Goal: Task Accomplishment & Management: Complete application form

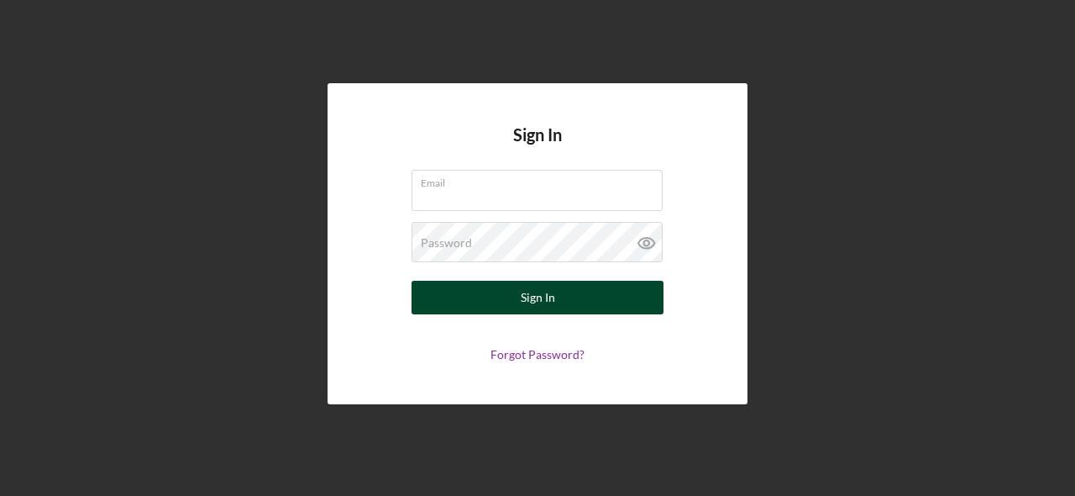
type input "[EMAIL_ADDRESS][DOMAIN_NAME]"
click at [538, 299] on div "Sign In" at bounding box center [538, 298] width 34 height 34
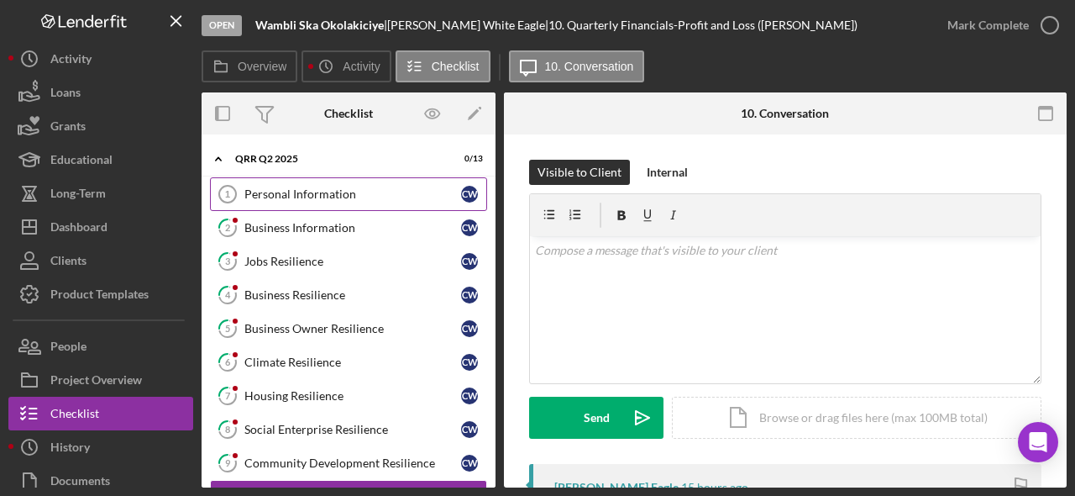
click at [364, 189] on div "Personal Information" at bounding box center [353, 193] width 217 height 13
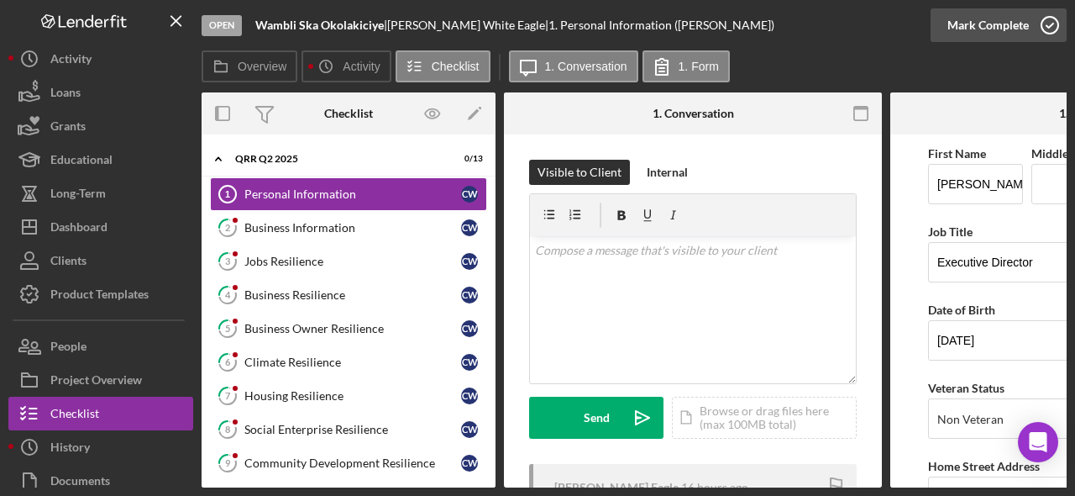
click at [1052, 30] on icon "button" at bounding box center [1050, 25] width 42 height 42
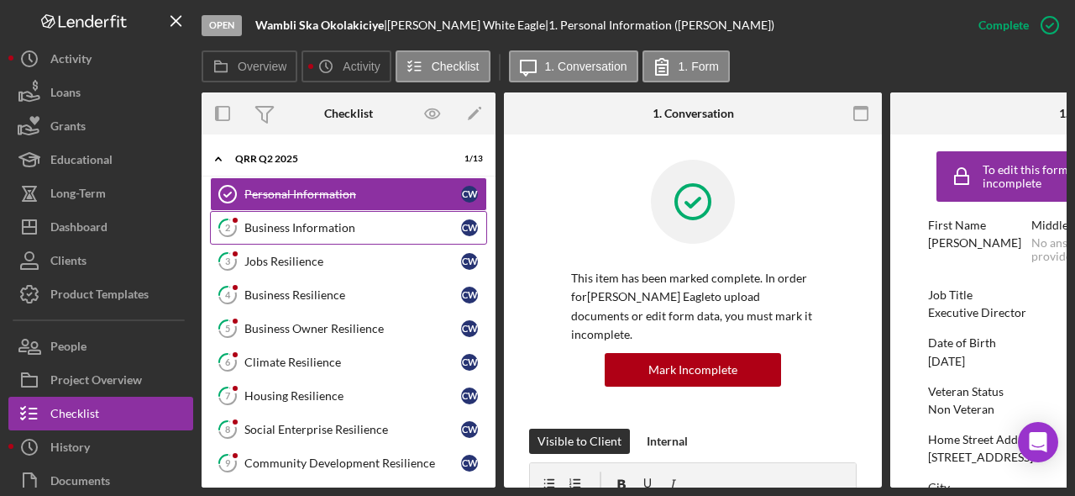
click at [362, 225] on div "Business Information" at bounding box center [353, 227] width 217 height 13
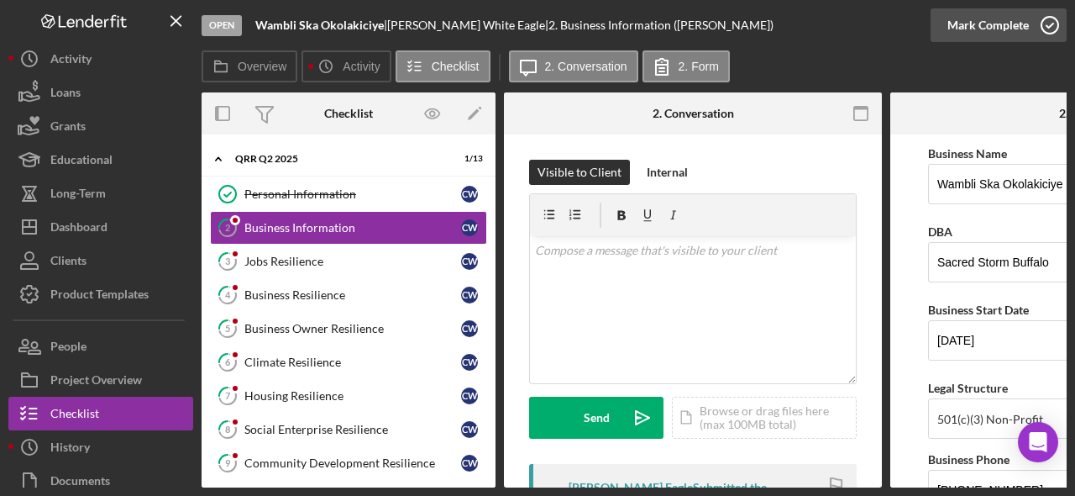
click at [1054, 32] on icon "button" at bounding box center [1050, 25] width 42 height 42
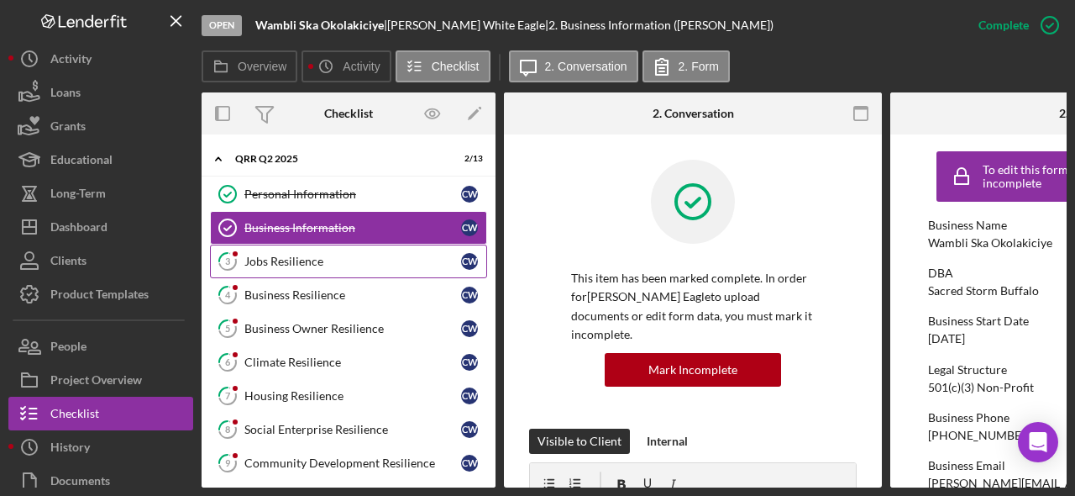
click at [313, 256] on div "Jobs Resilience" at bounding box center [353, 261] width 217 height 13
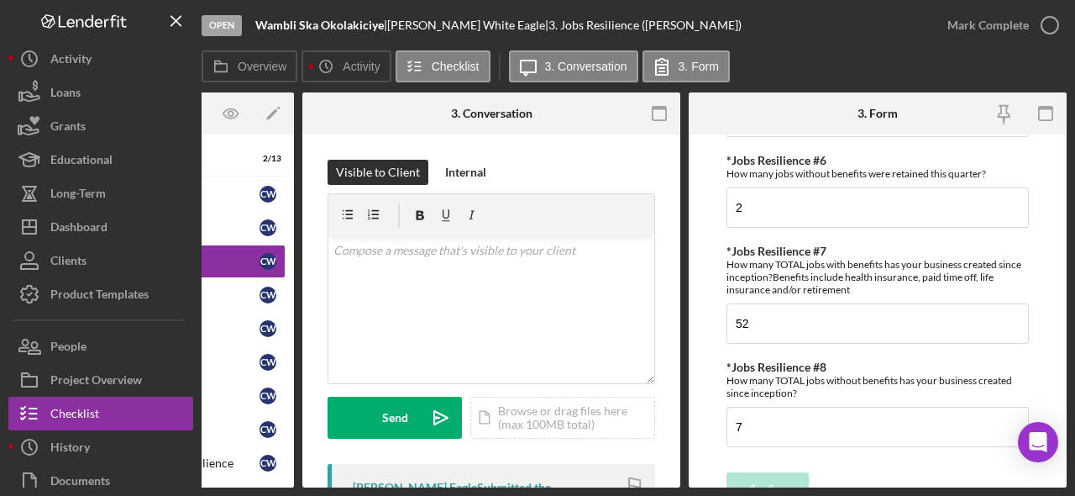
scroll to position [535, 0]
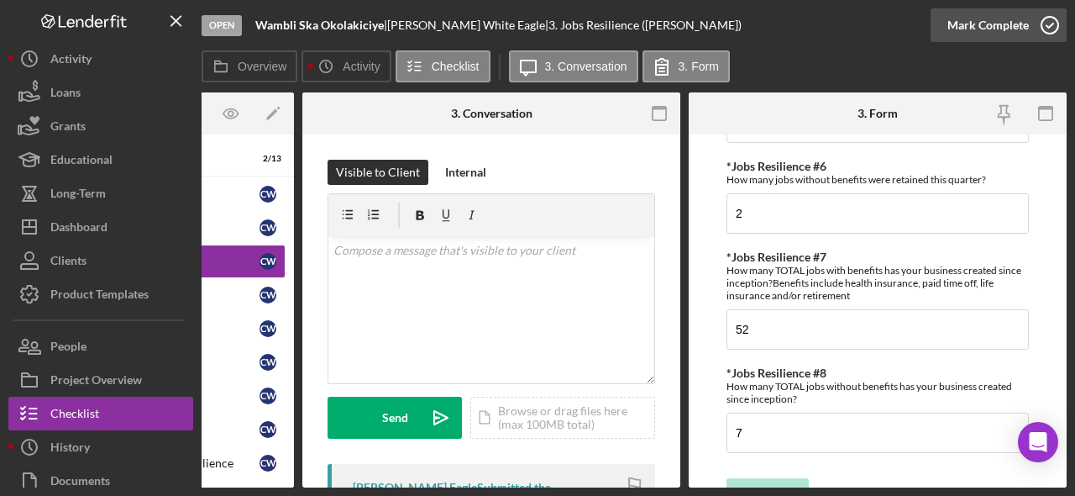
click at [1047, 25] on icon "button" at bounding box center [1050, 25] width 42 height 42
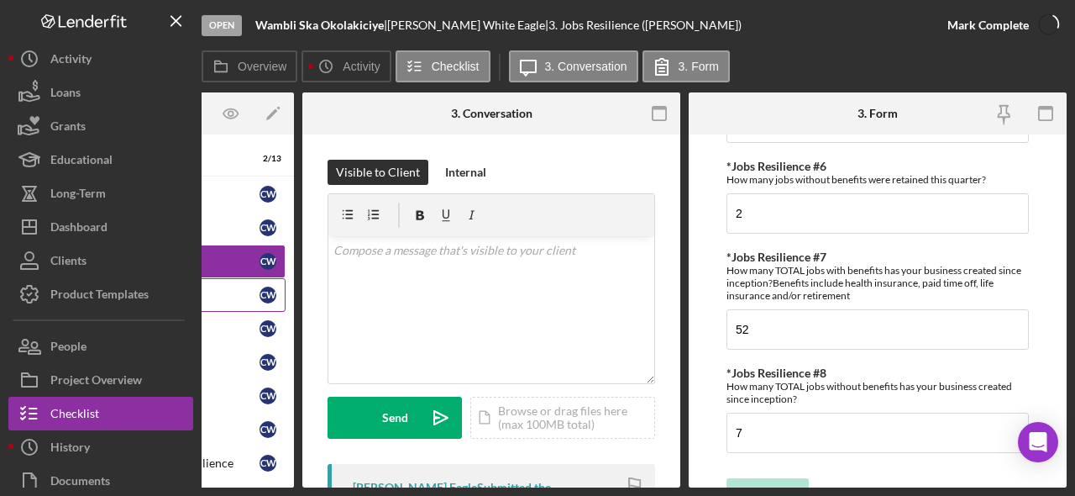
scroll to position [602, 0]
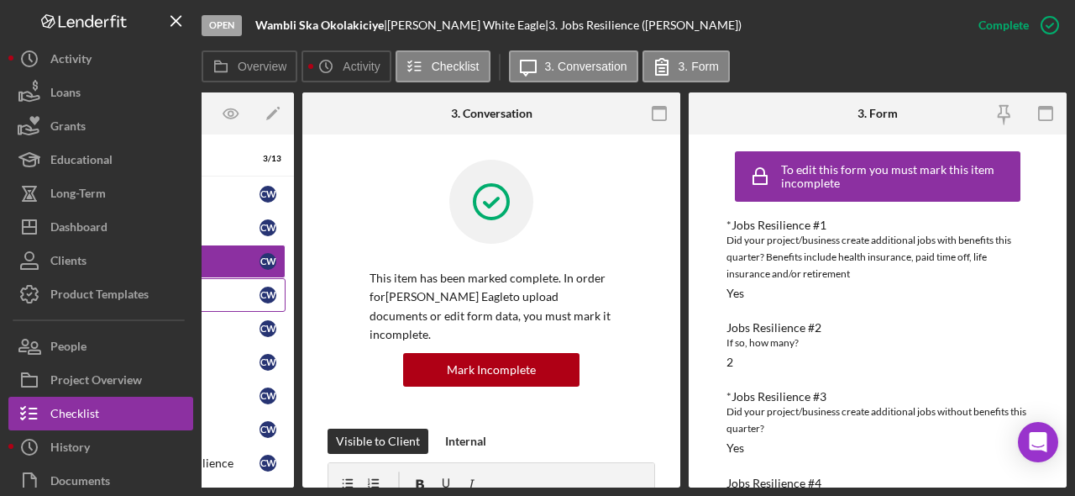
click at [222, 296] on div "Business Resilience" at bounding box center [151, 294] width 217 height 13
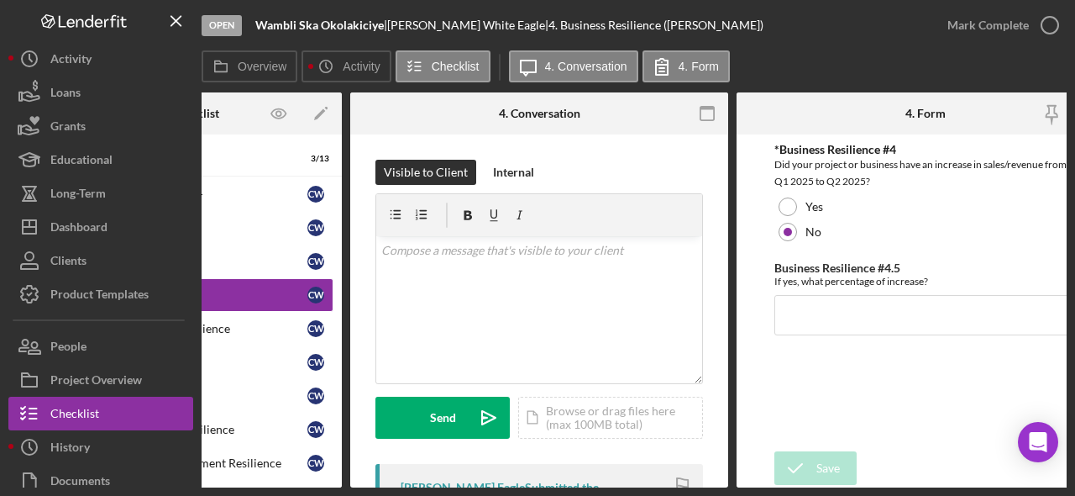
scroll to position [0, 202]
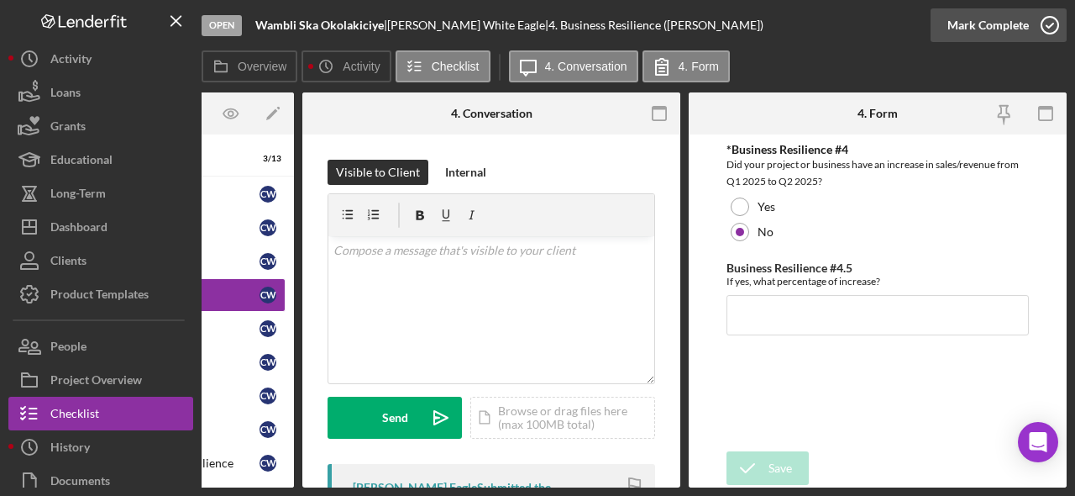
click at [1052, 19] on icon "button" at bounding box center [1050, 25] width 42 height 42
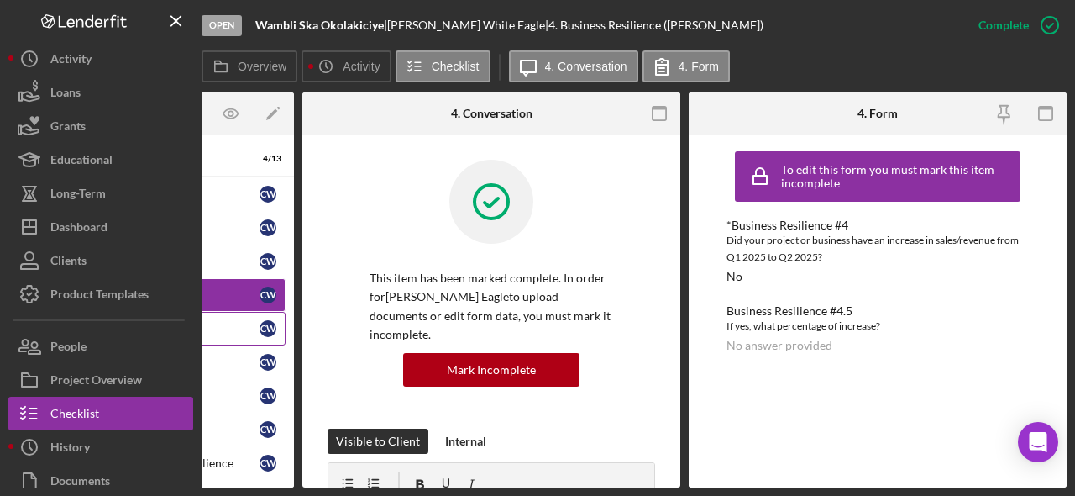
click at [249, 325] on div "Business Owner Resilience" at bounding box center [151, 328] width 217 height 13
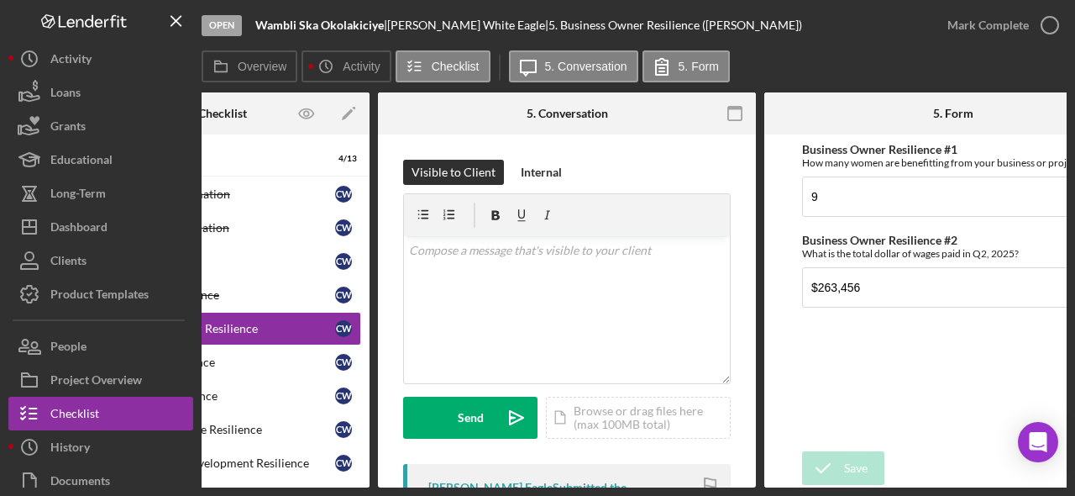
scroll to position [0, 137]
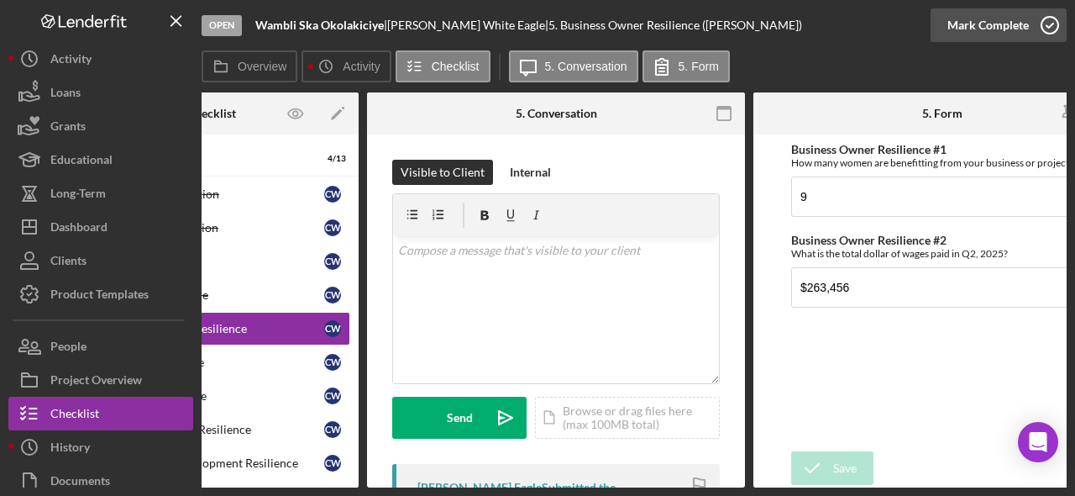
click at [1054, 28] on icon "button" at bounding box center [1050, 25] width 42 height 42
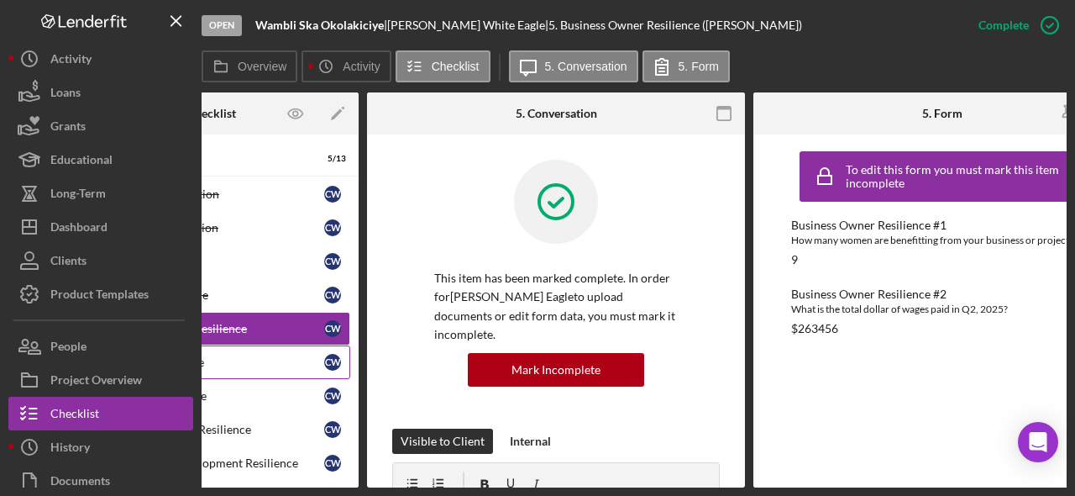
click at [273, 366] on div "Climate Resilience" at bounding box center [216, 361] width 217 height 13
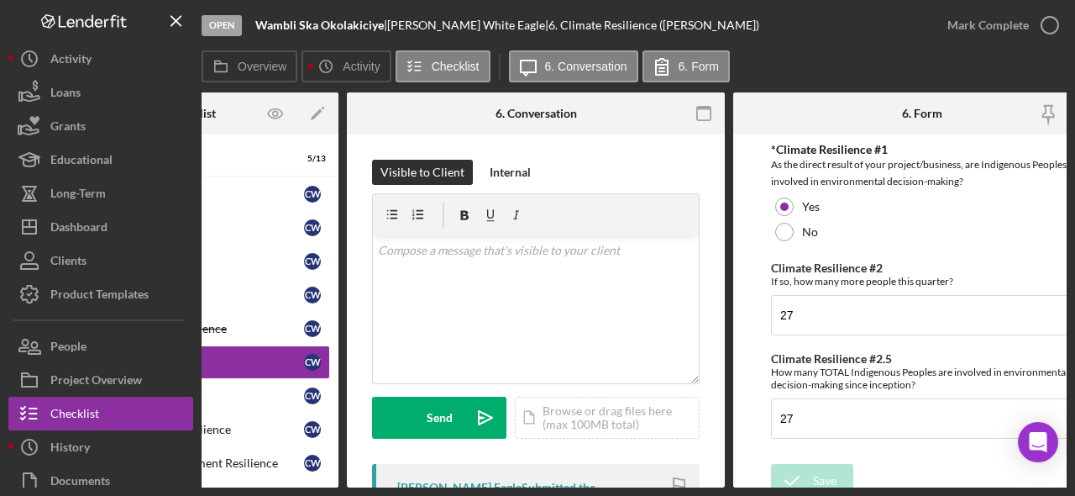
scroll to position [0, 160]
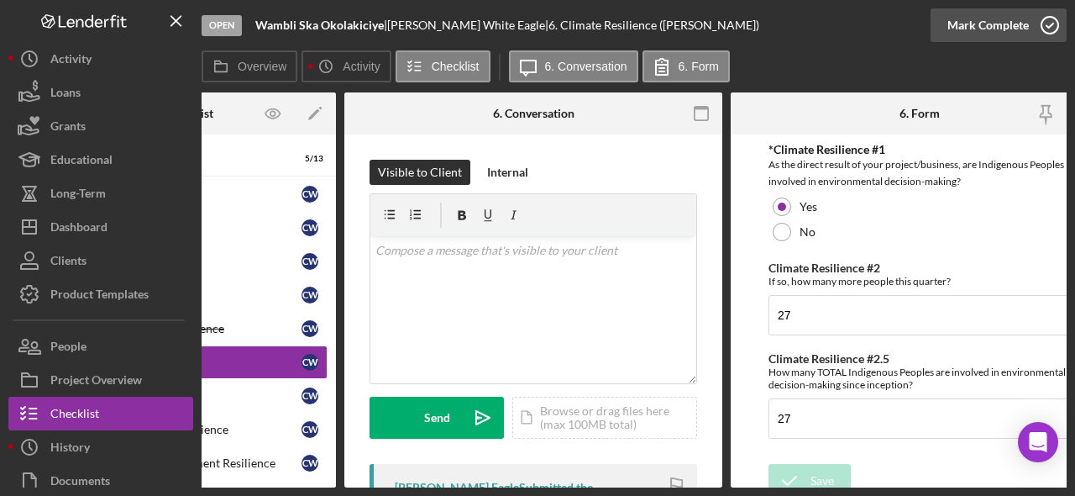
click at [1044, 30] on icon "button" at bounding box center [1050, 25] width 42 height 42
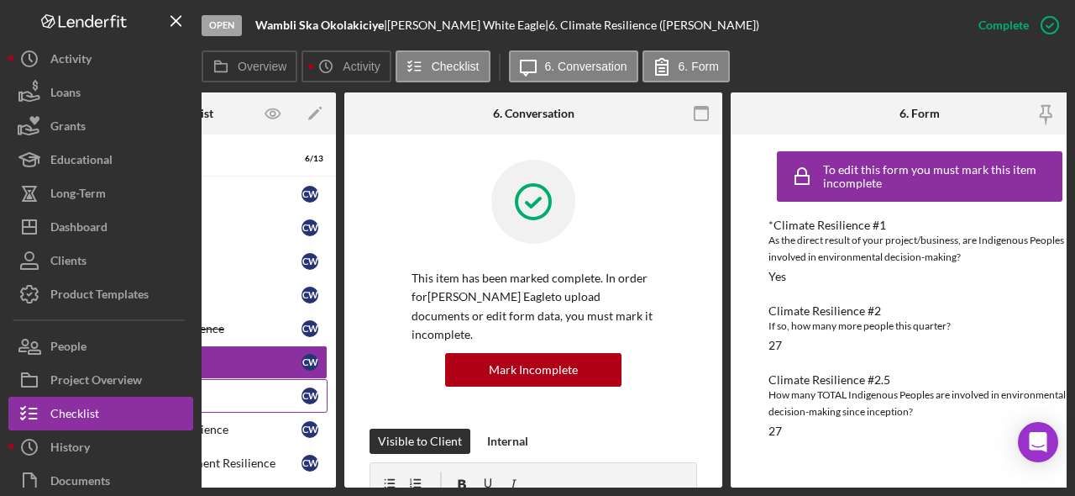
click at [280, 391] on div "Housing Resilience" at bounding box center [193, 395] width 217 height 13
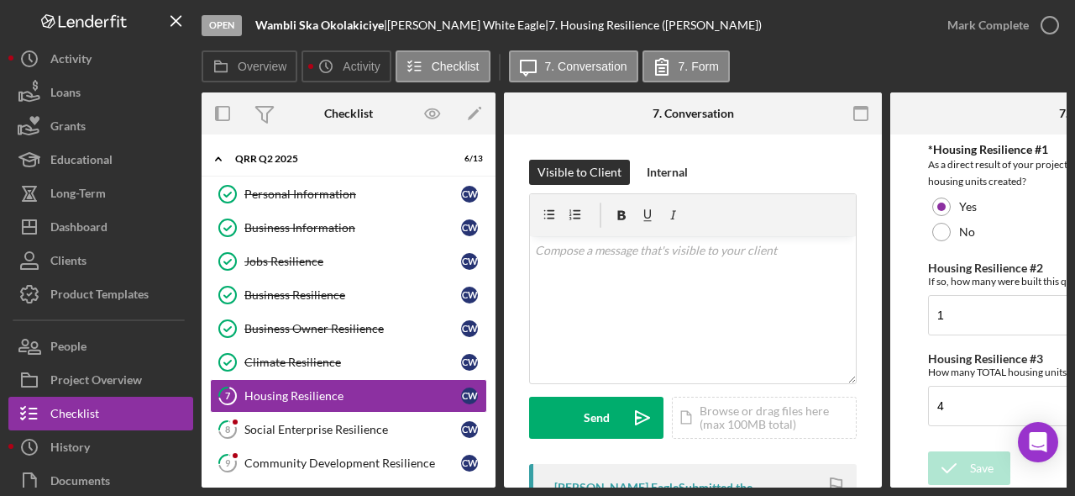
drag, startPoint x: 840, startPoint y: 486, endPoint x: 962, endPoint y: 489, distance: 121.9
click at [962, 489] on div "Open Wambli [PERSON_NAME] | [PERSON_NAME] Eagle | 7. Housing Resilience ([PERSO…" at bounding box center [537, 248] width 1075 height 496
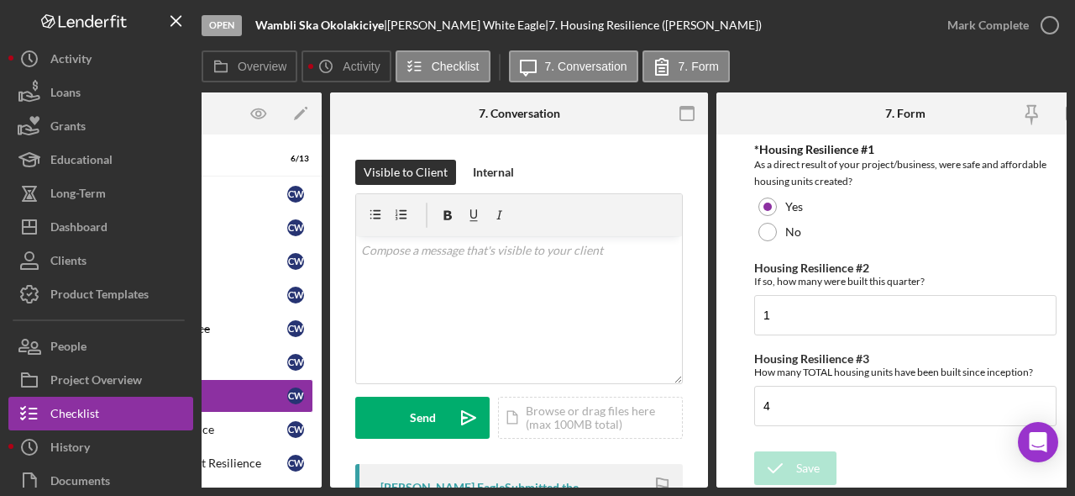
scroll to position [0, 197]
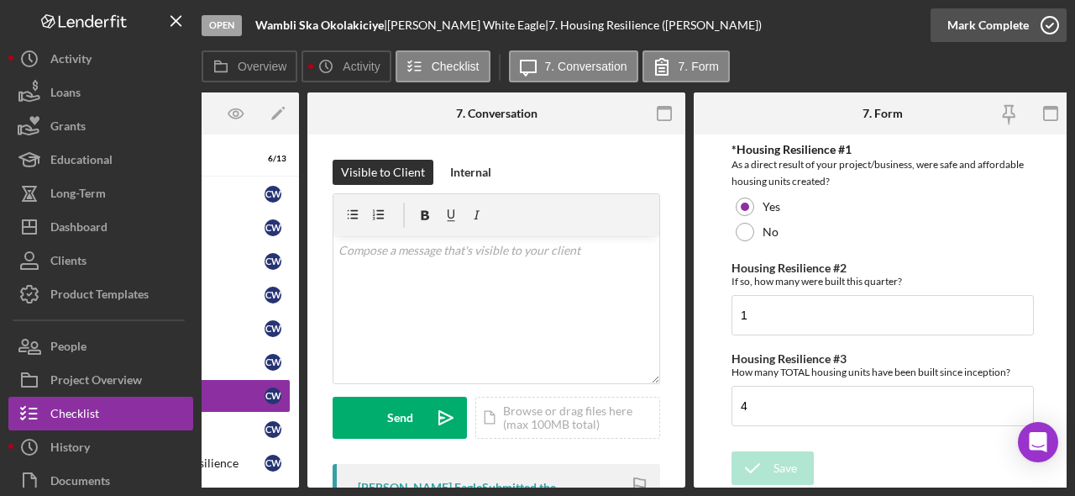
click at [1053, 26] on icon "button" at bounding box center [1050, 25] width 42 height 42
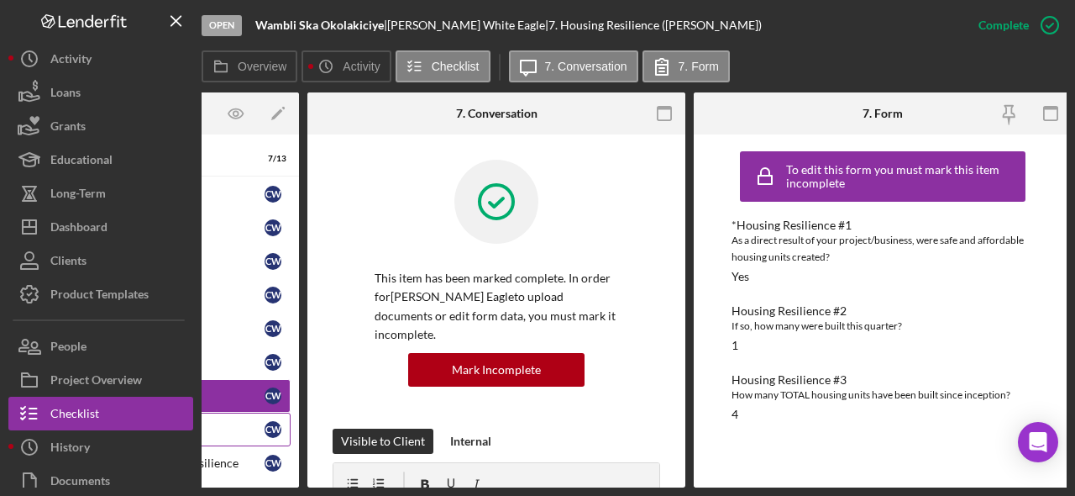
click at [237, 421] on link "8 Social Enterprise Resilience C W" at bounding box center [151, 430] width 277 height 34
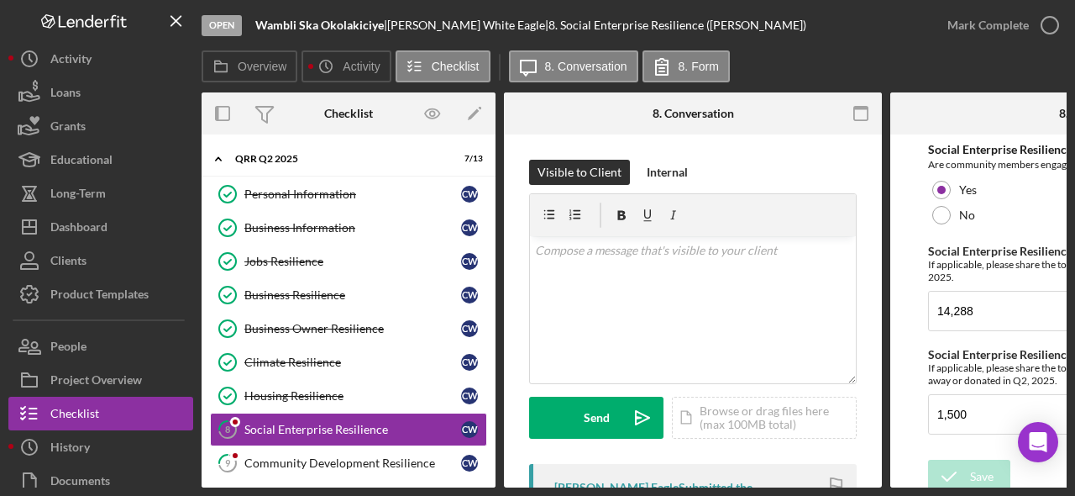
drag, startPoint x: 692, startPoint y: 487, endPoint x: 807, endPoint y: 490, distance: 114.3
click at [807, 490] on div "Open Wambli [PERSON_NAME] | [PERSON_NAME] Eagle | 8. Social Enterprise Resilien…" at bounding box center [537, 248] width 1075 height 496
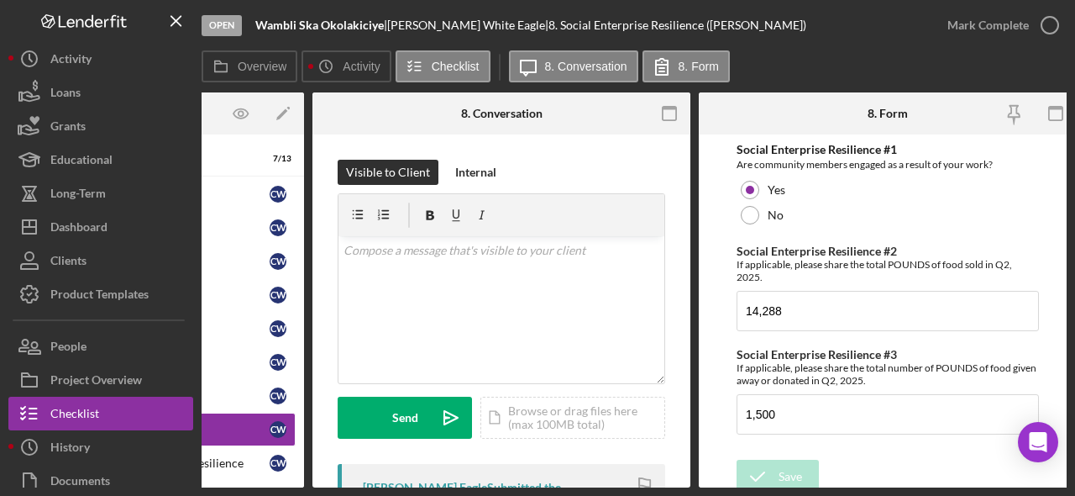
scroll to position [0, 197]
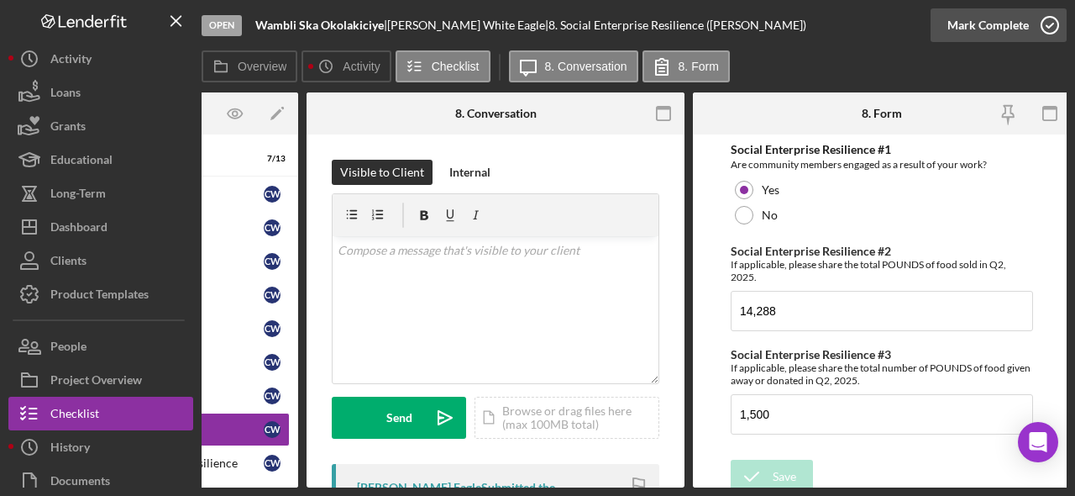
click at [1054, 24] on icon "button" at bounding box center [1050, 25] width 42 height 42
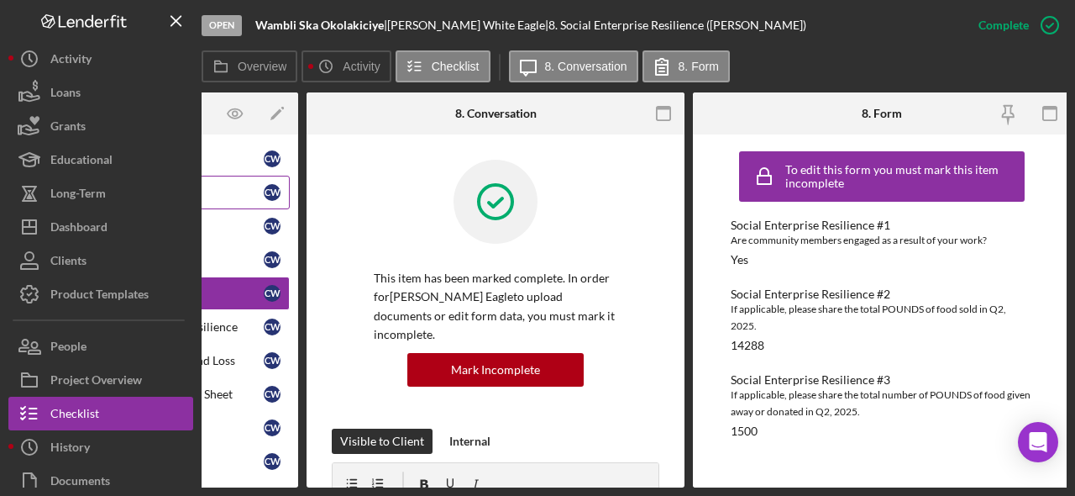
scroll to position [142, 0]
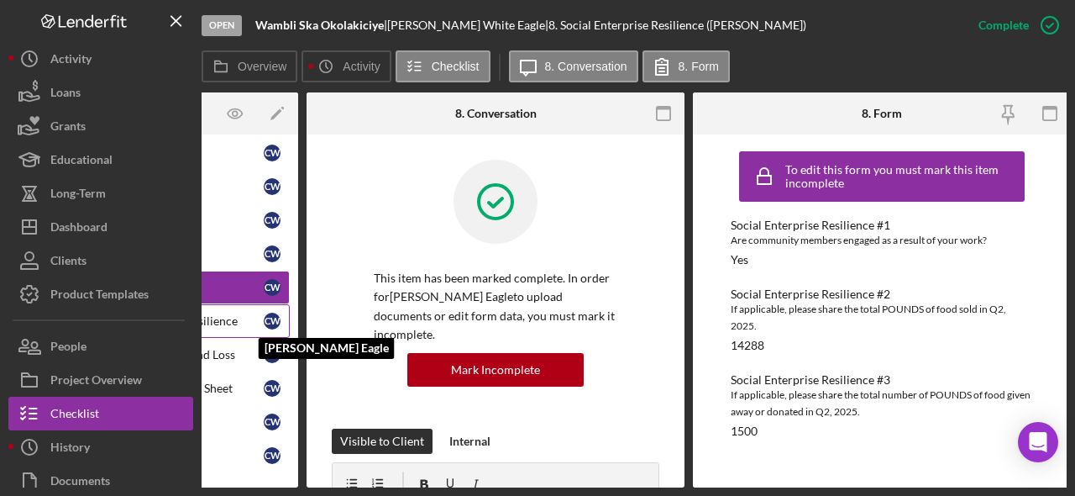
click at [264, 320] on div "C W" at bounding box center [272, 321] width 17 height 17
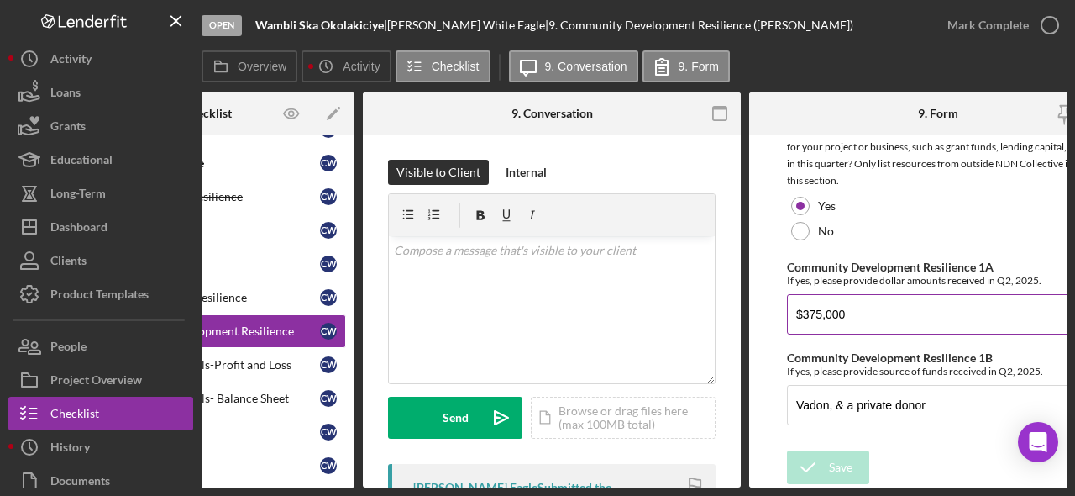
scroll to position [36, 0]
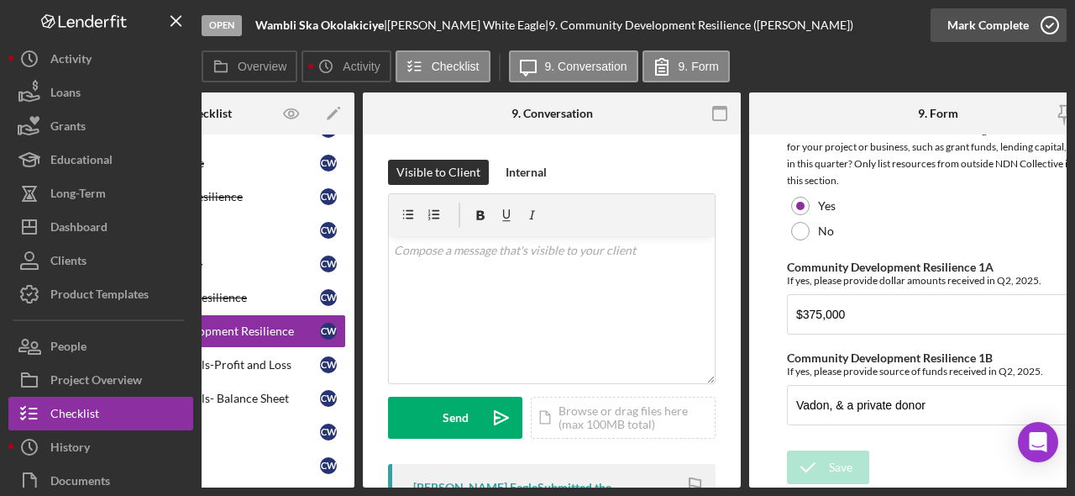
click at [1057, 29] on icon "button" at bounding box center [1050, 25] width 42 height 42
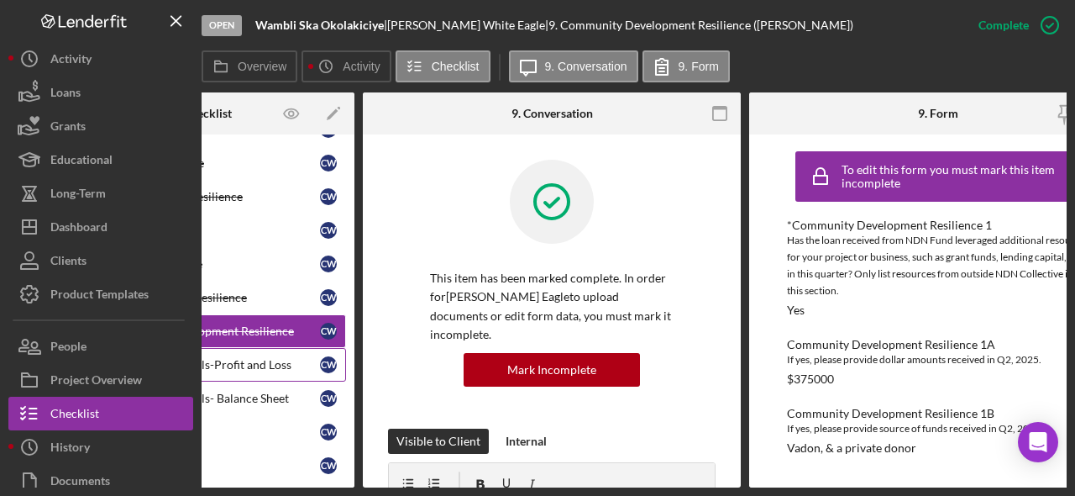
click at [269, 360] on div "Quarterly Financials-Profit and Loss" at bounding box center [211, 364] width 217 height 13
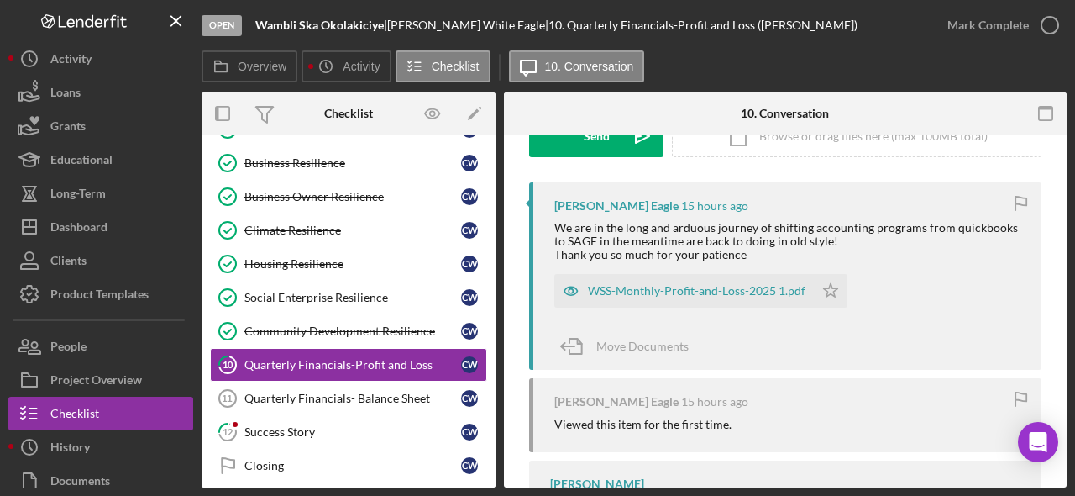
scroll to position [280, 0]
click at [702, 295] on div "WSS-Monthly-Profit-and-Loss-2025 1.pdf" at bounding box center [697, 292] width 218 height 13
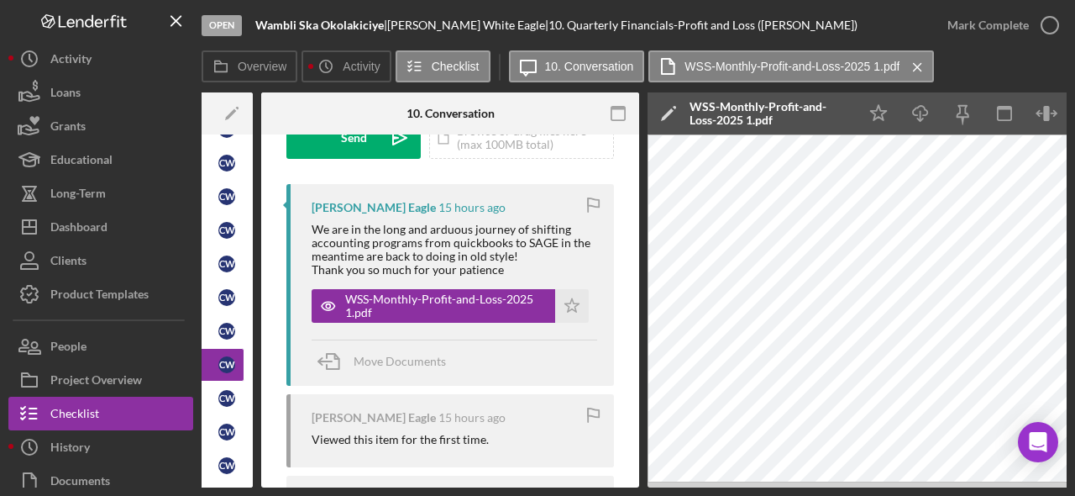
scroll to position [0, 249]
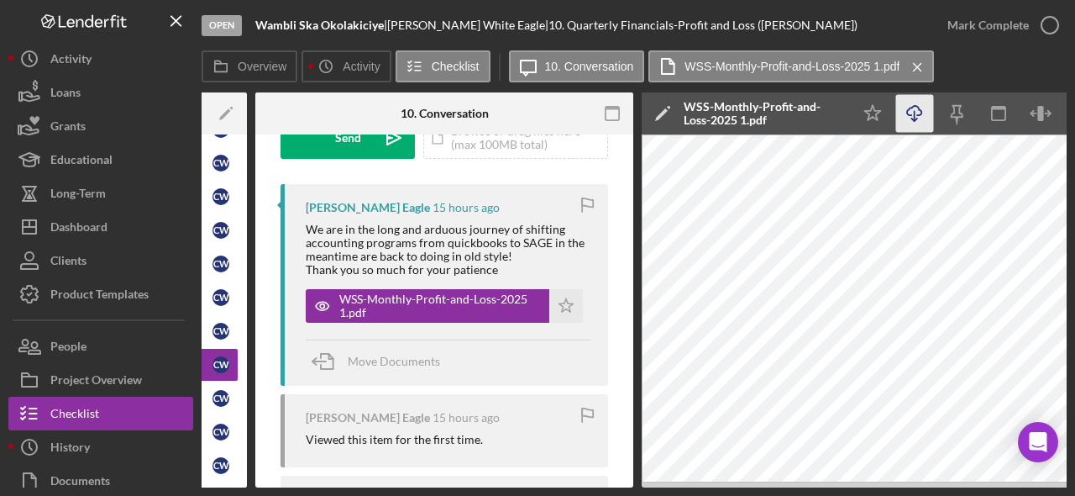
click at [915, 118] on line "button" at bounding box center [915, 115] width 0 height 9
click at [861, 118] on icon "Icon/Star" at bounding box center [874, 114] width 38 height 38
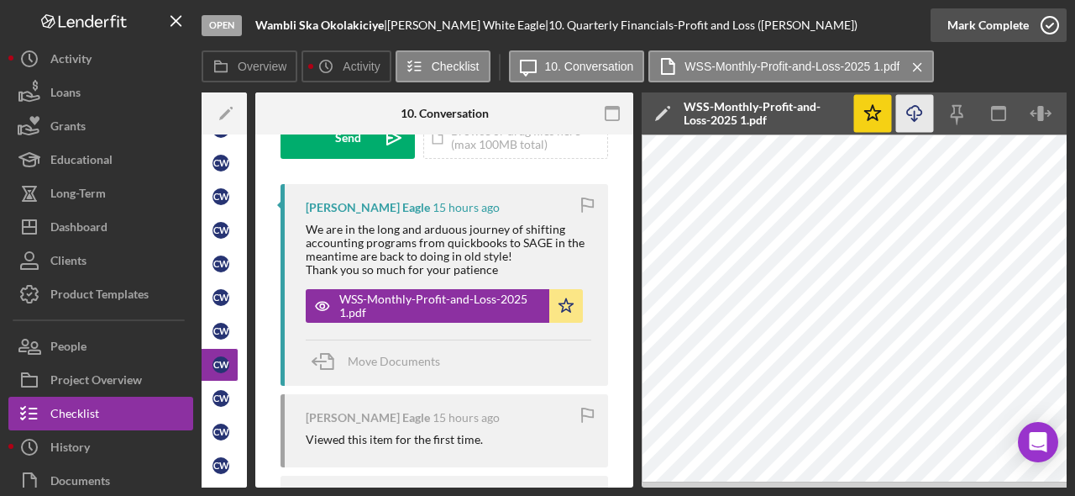
click at [1055, 27] on icon "button" at bounding box center [1050, 25] width 42 height 42
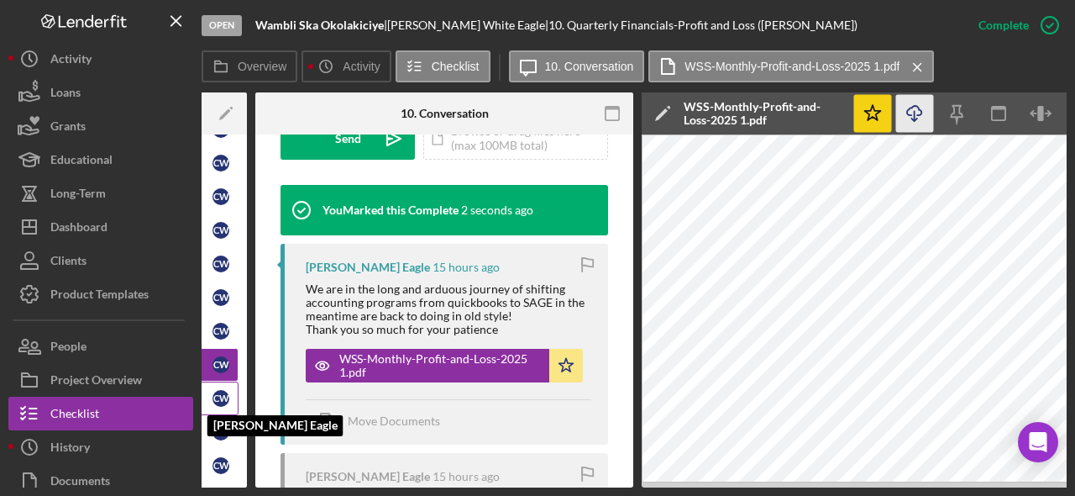
click at [213, 394] on div "C W" at bounding box center [221, 398] width 17 height 17
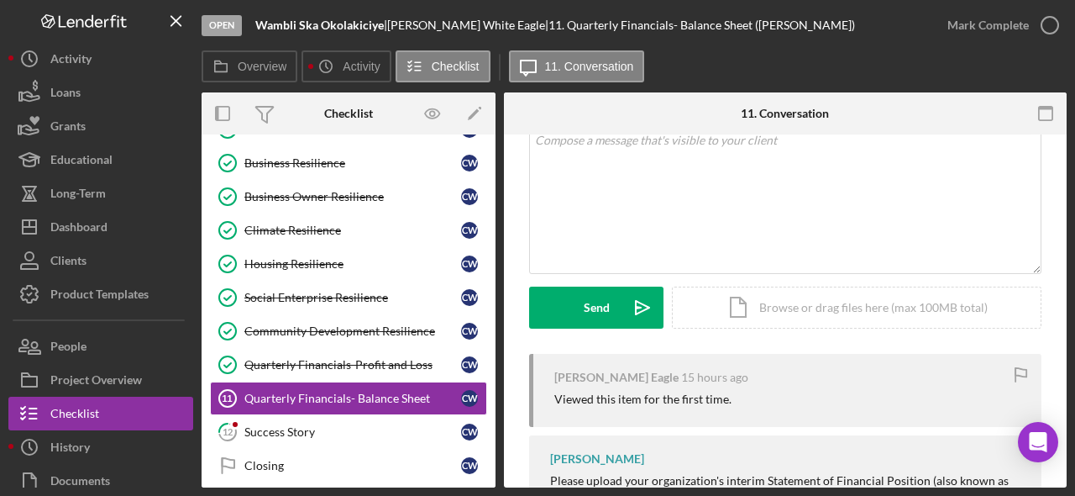
scroll to position [133, 0]
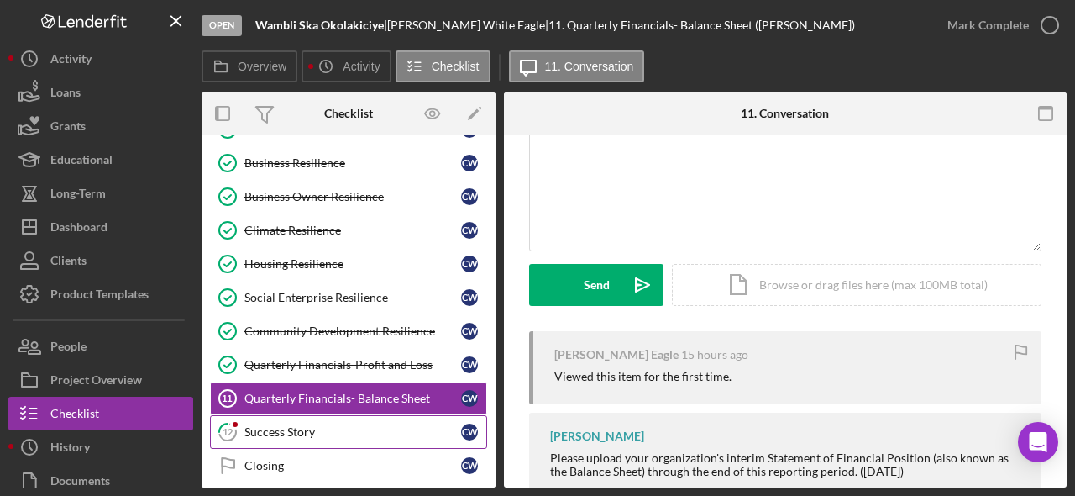
click at [321, 436] on div "Success Story" at bounding box center [353, 431] width 217 height 13
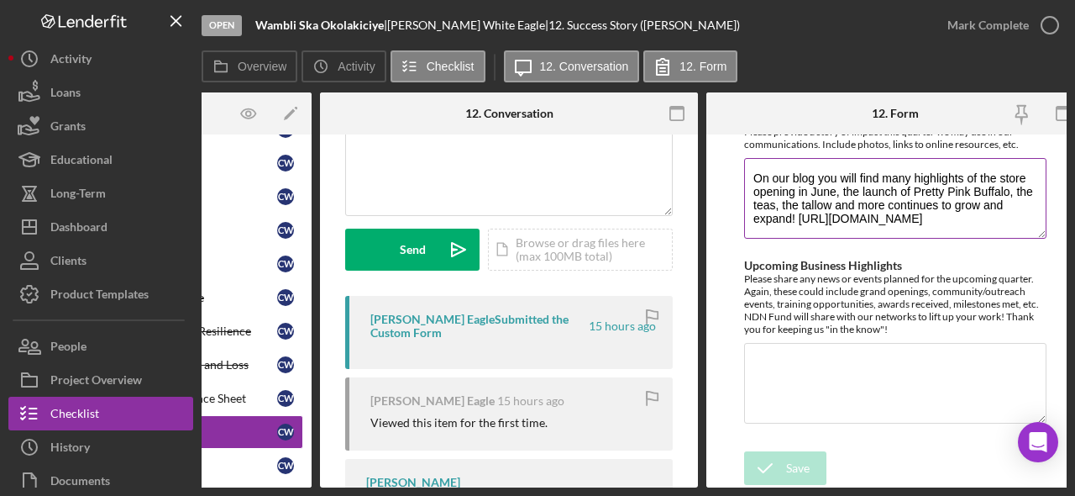
scroll to position [34, 0]
drag, startPoint x: 991, startPoint y: 213, endPoint x: 739, endPoint y: 158, distance: 257.9
click at [739, 158] on form "Success Story Please provide a story of impact this quarter we may use in our c…" at bounding box center [896, 310] width 378 height 353
drag, startPoint x: 839, startPoint y: 176, endPoint x: 770, endPoint y: 16, distance: 173.9
click at [0, 0] on div "Open Wambli [PERSON_NAME] | [PERSON_NAME] Eagle | 12. Success Story ([PERSON_NA…" at bounding box center [537, 248] width 1075 height 496
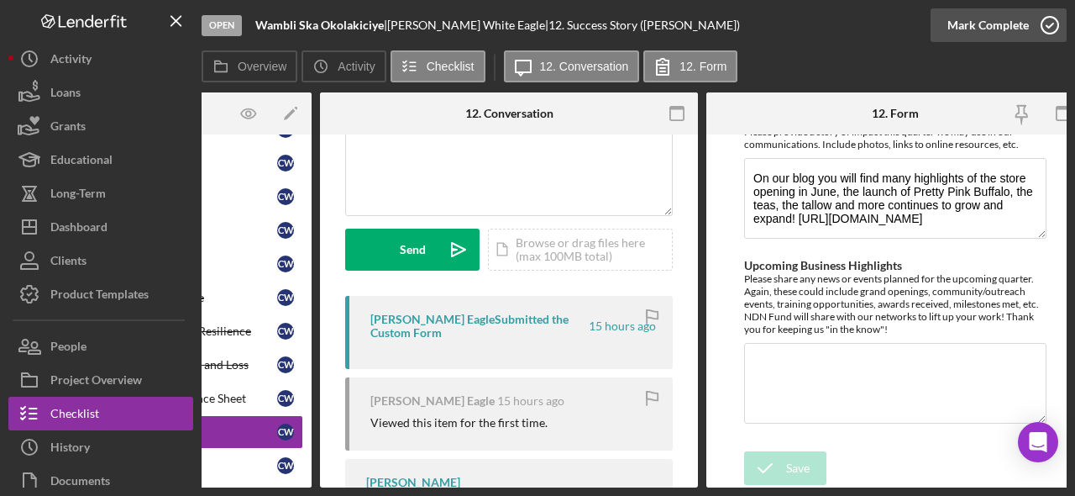
click at [1051, 22] on icon "button" at bounding box center [1050, 25] width 42 height 42
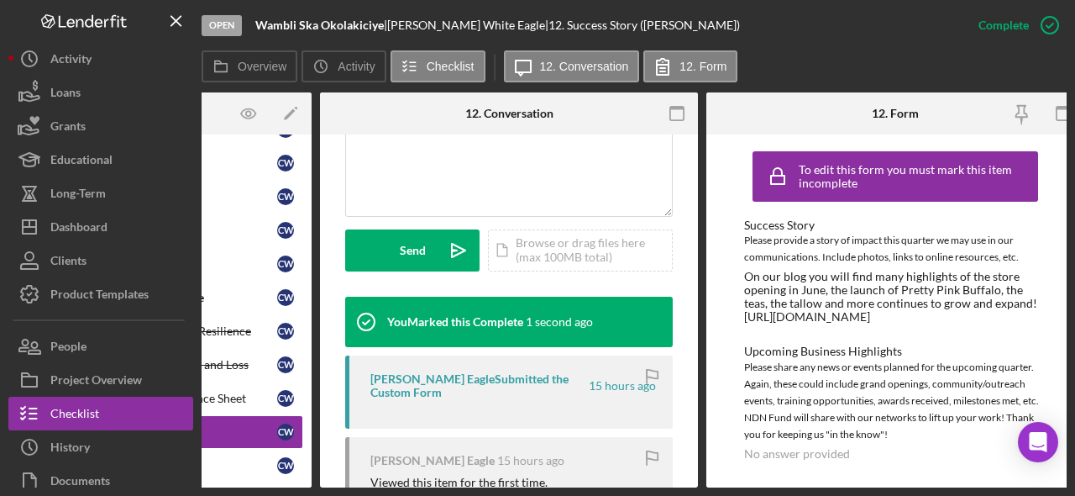
scroll to position [149, 0]
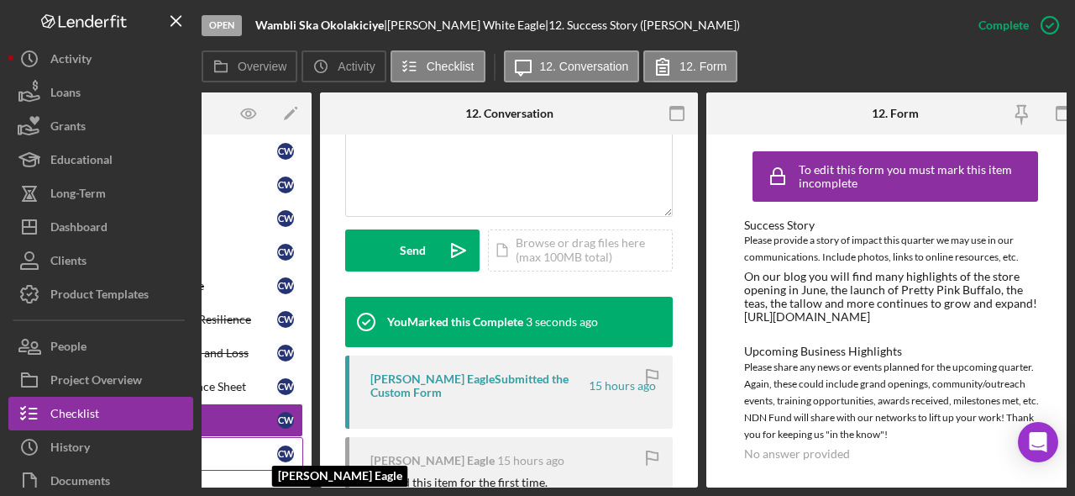
click at [277, 447] on div "C W" at bounding box center [285, 453] width 17 height 17
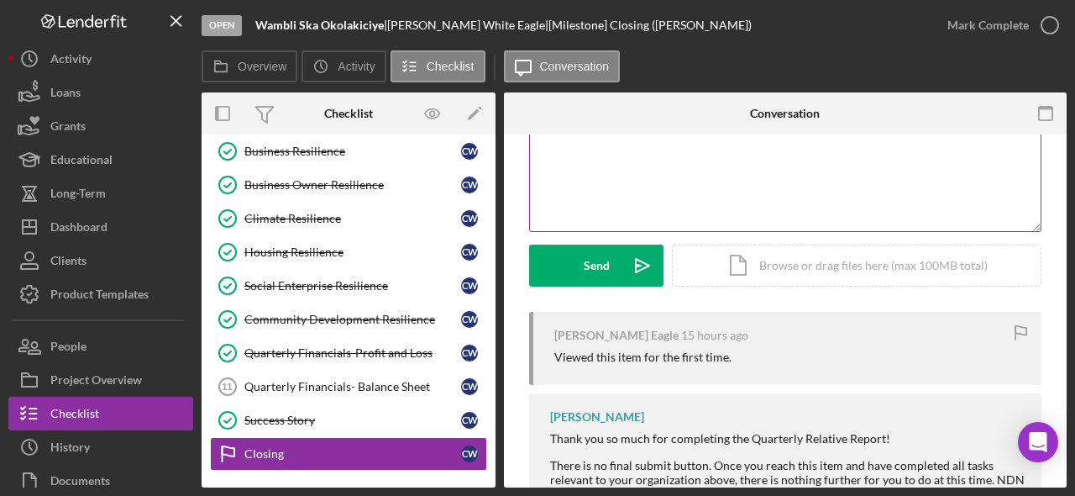
scroll to position [153, 0]
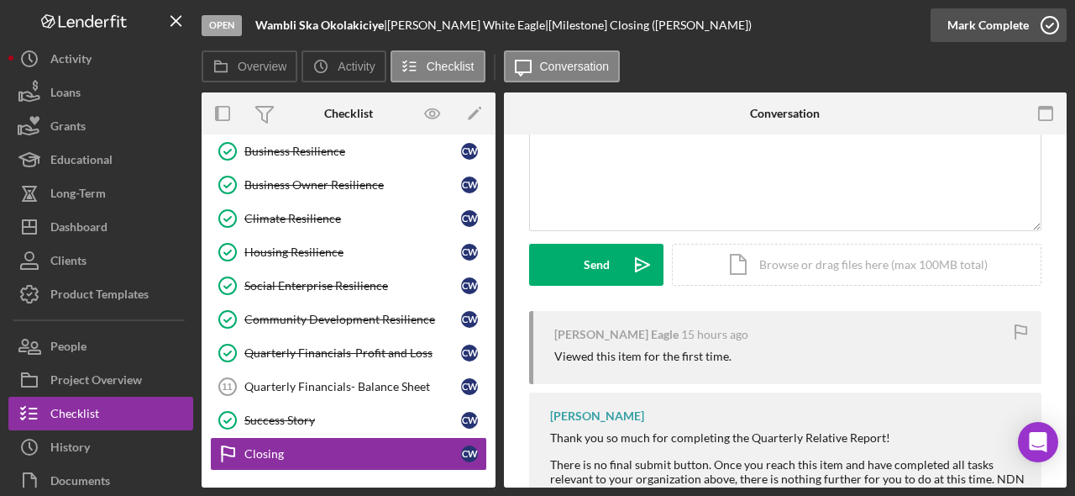
click at [1048, 31] on icon "button" at bounding box center [1050, 25] width 42 height 42
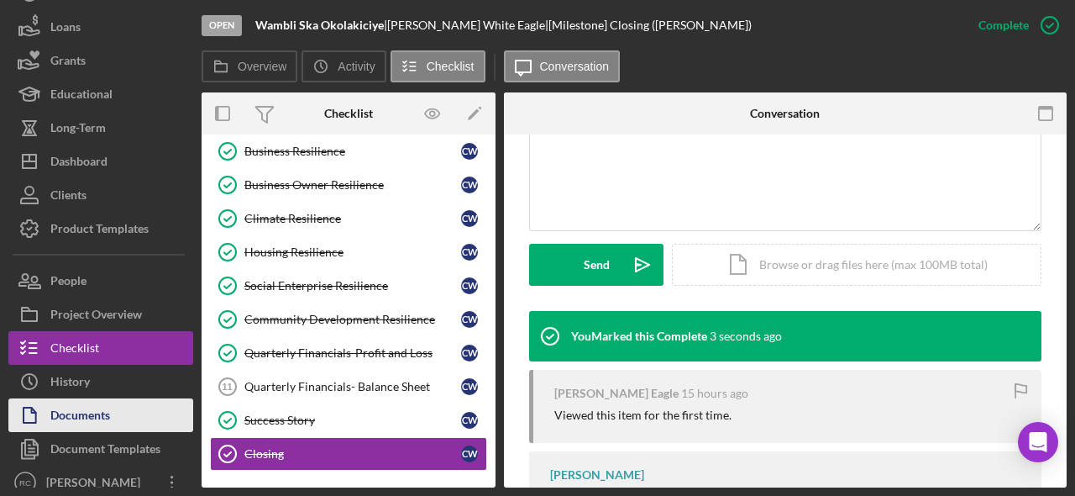
scroll to position [77, 0]
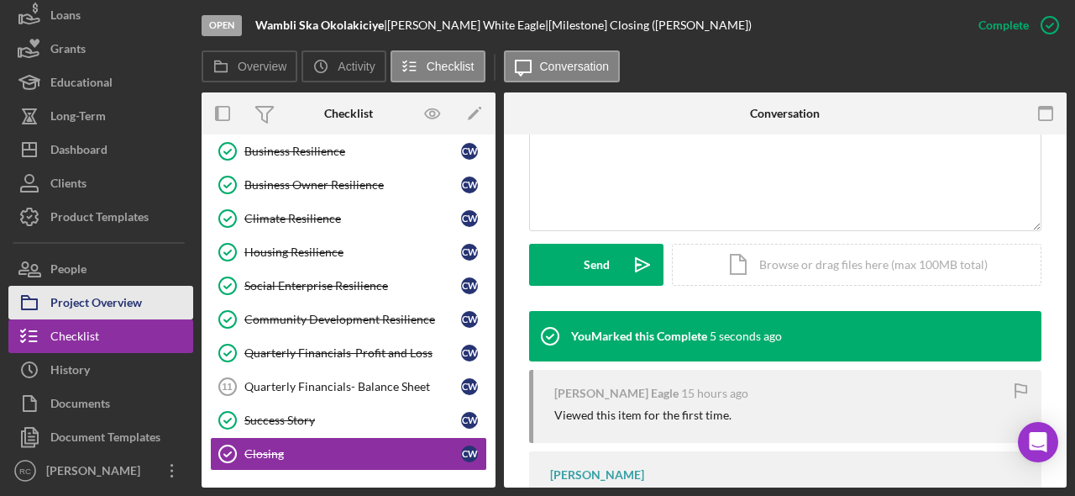
click at [102, 302] on div "Project Overview" at bounding box center [96, 305] width 92 height 38
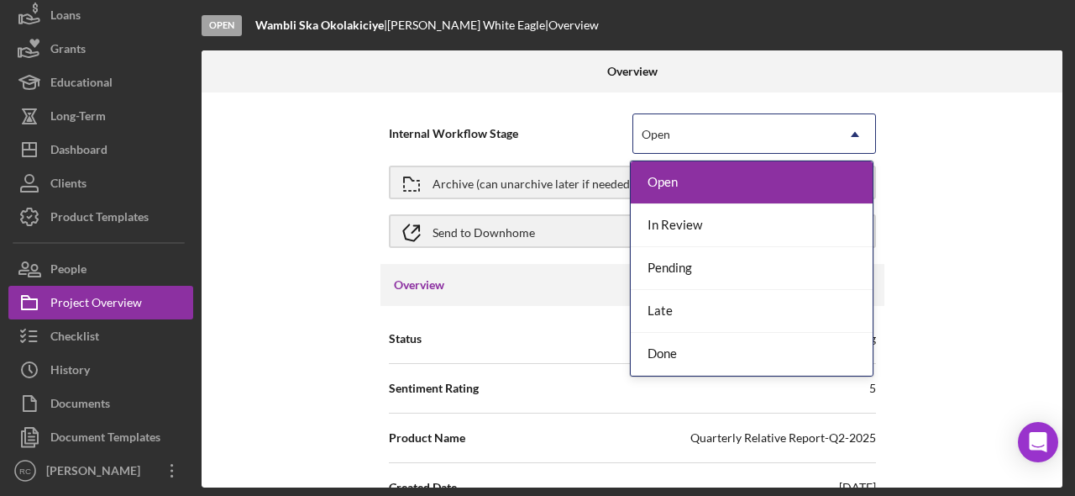
click at [790, 135] on div "Open" at bounding box center [735, 134] width 202 height 39
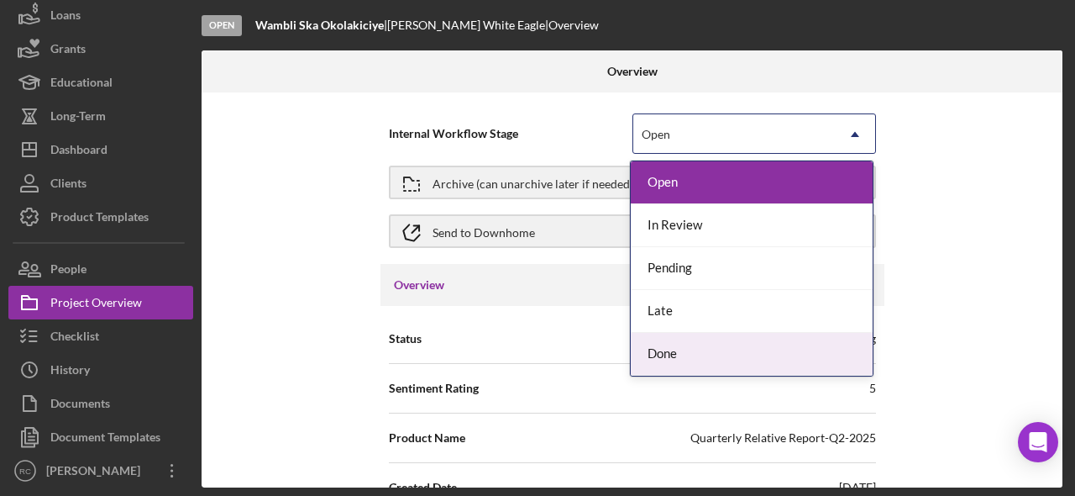
click at [671, 350] on div "Done" at bounding box center [752, 354] width 242 height 43
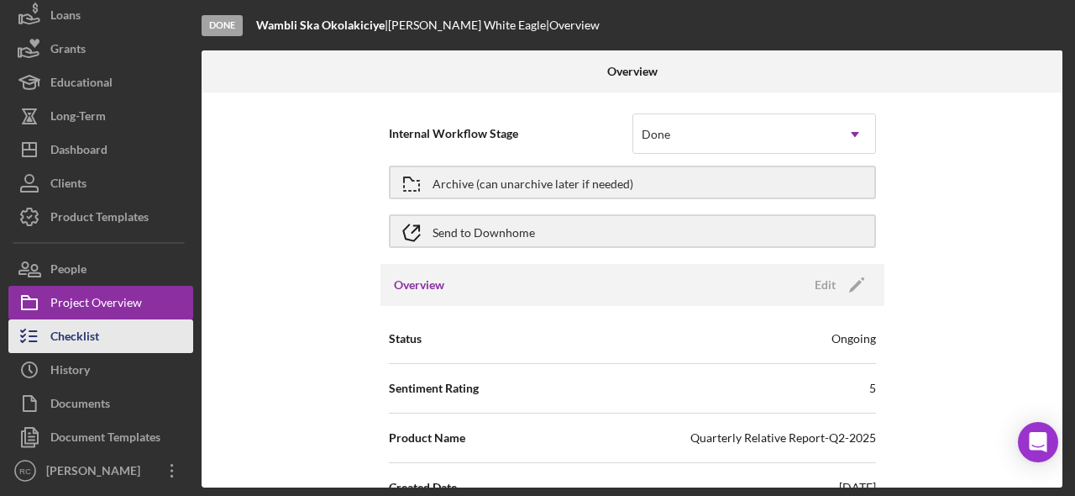
click at [109, 343] on button "Checklist" at bounding box center [100, 336] width 185 height 34
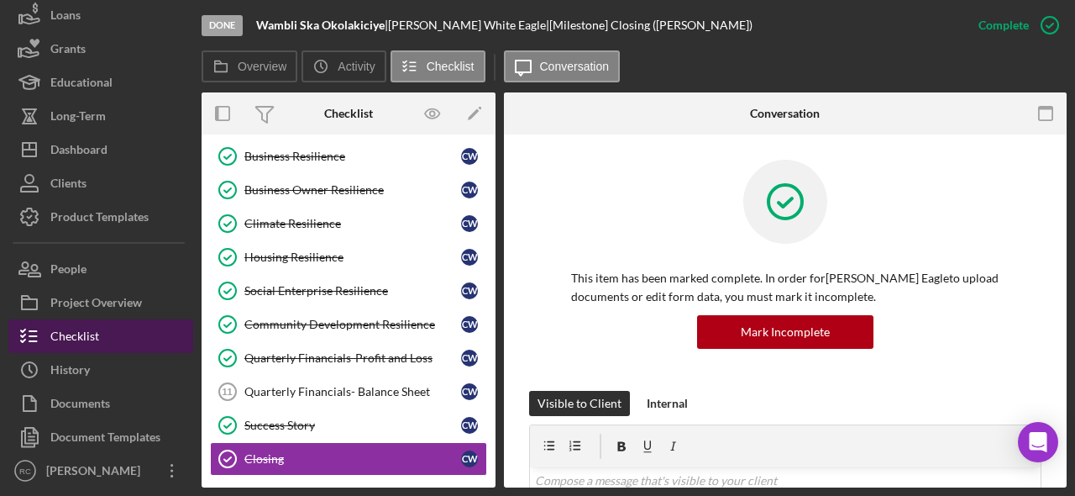
scroll to position [142, 0]
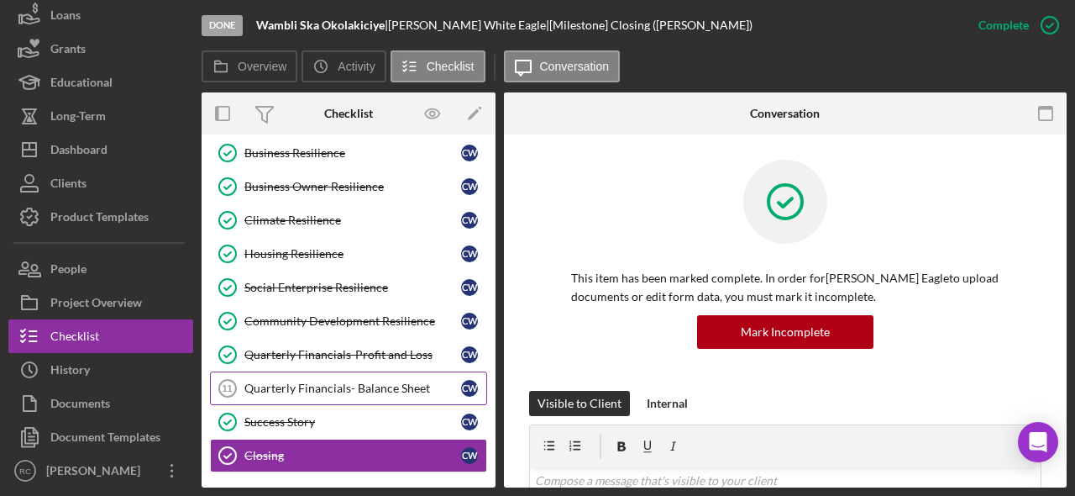
click at [387, 376] on link "Quarterly Financials- Balance Sheet 11 Quarterly Financials- Balance Sheet C W" at bounding box center [348, 388] width 277 height 34
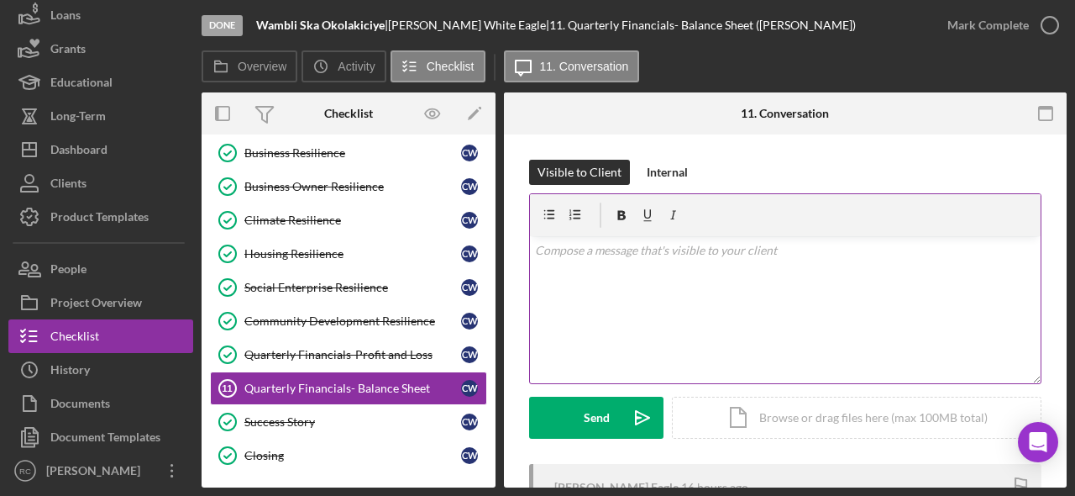
scroll to position [205, 0]
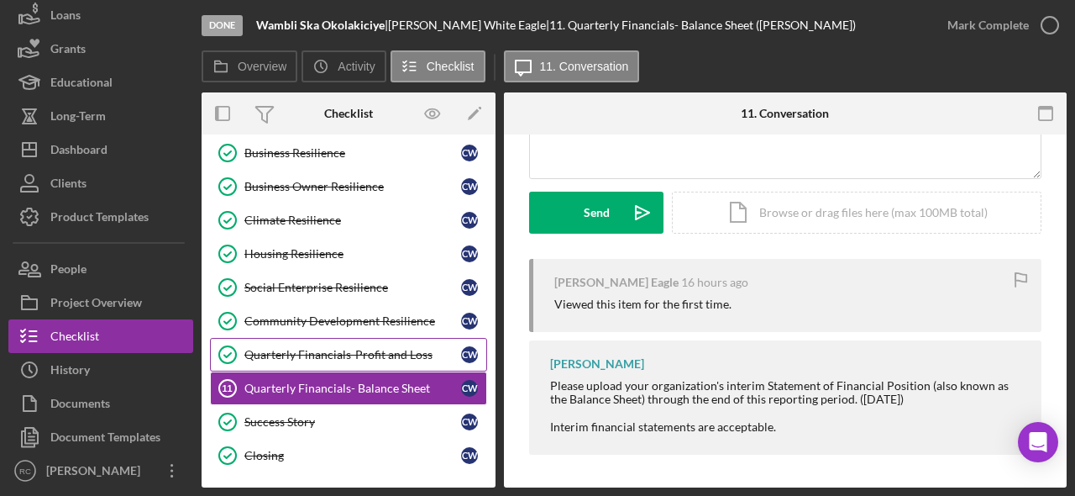
click at [374, 363] on link "Quarterly Financials-Profit and Loss Quarterly Financials-Profit and Loss C W" at bounding box center [348, 355] width 277 height 34
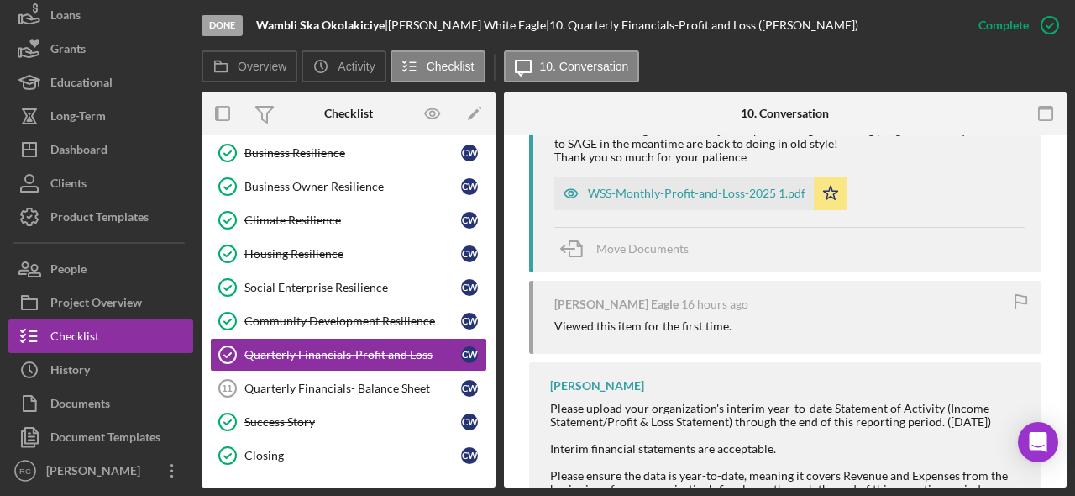
scroll to position [672, 0]
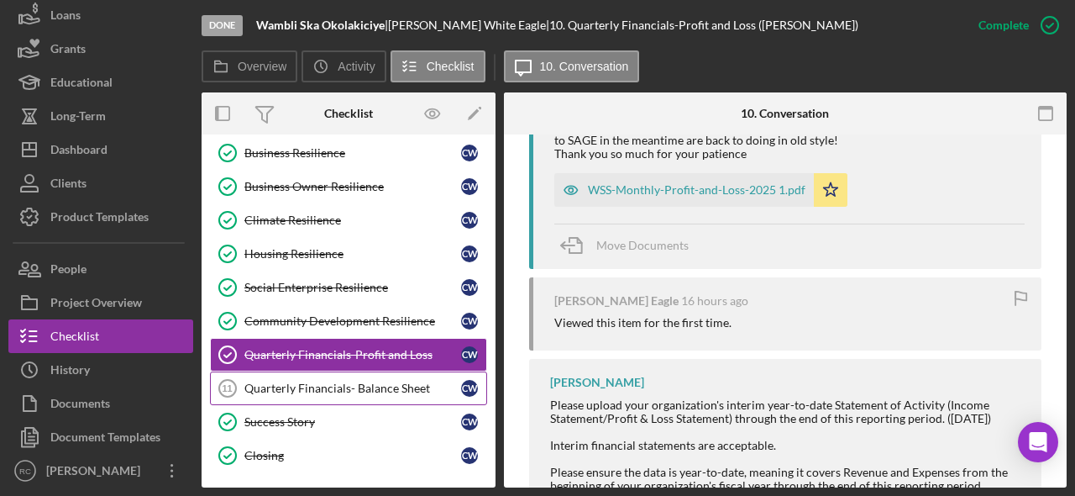
click at [414, 384] on div "Quarterly Financials- Balance Sheet" at bounding box center [353, 387] width 217 height 13
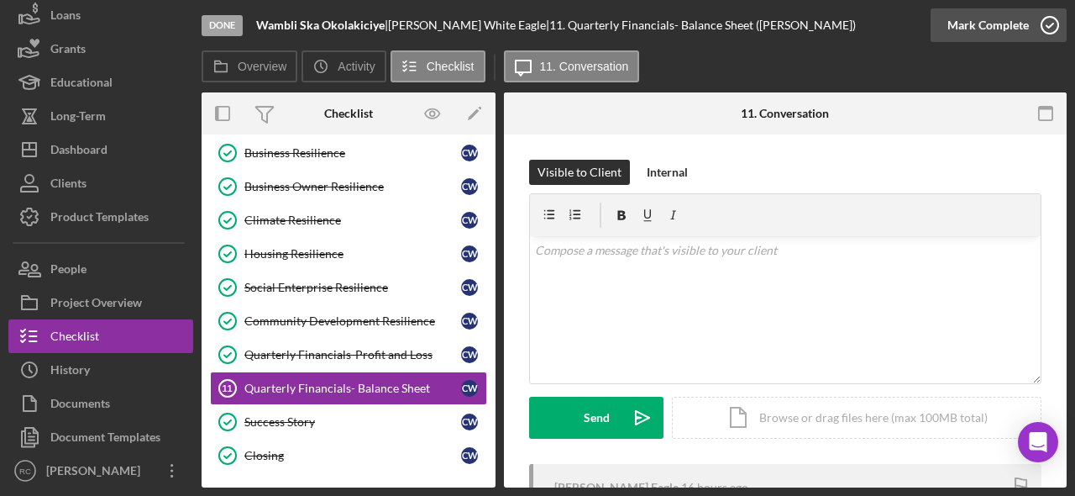
click at [1047, 29] on icon "button" at bounding box center [1050, 25] width 42 height 42
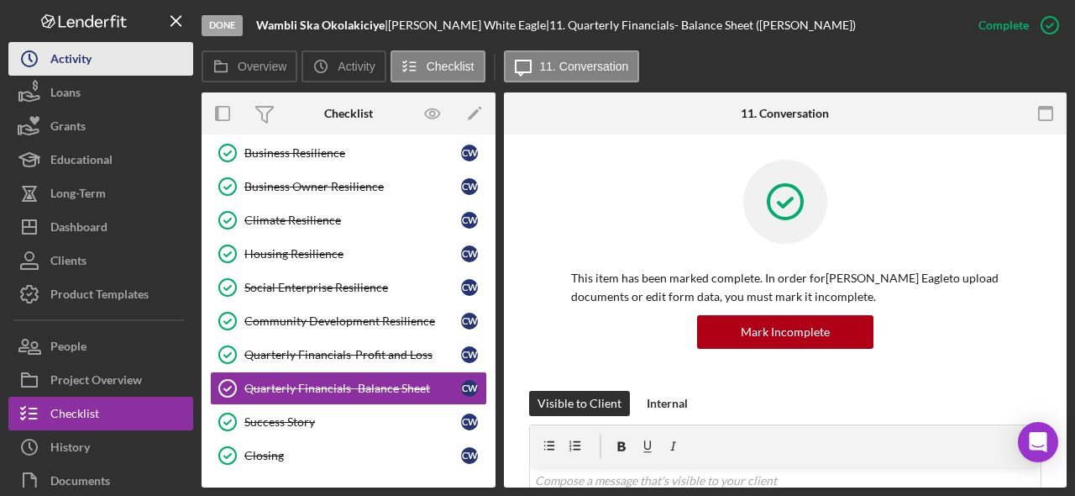
click at [84, 63] on div "Activity" at bounding box center [70, 61] width 41 height 38
